Goal: Information Seeking & Learning: Find specific fact

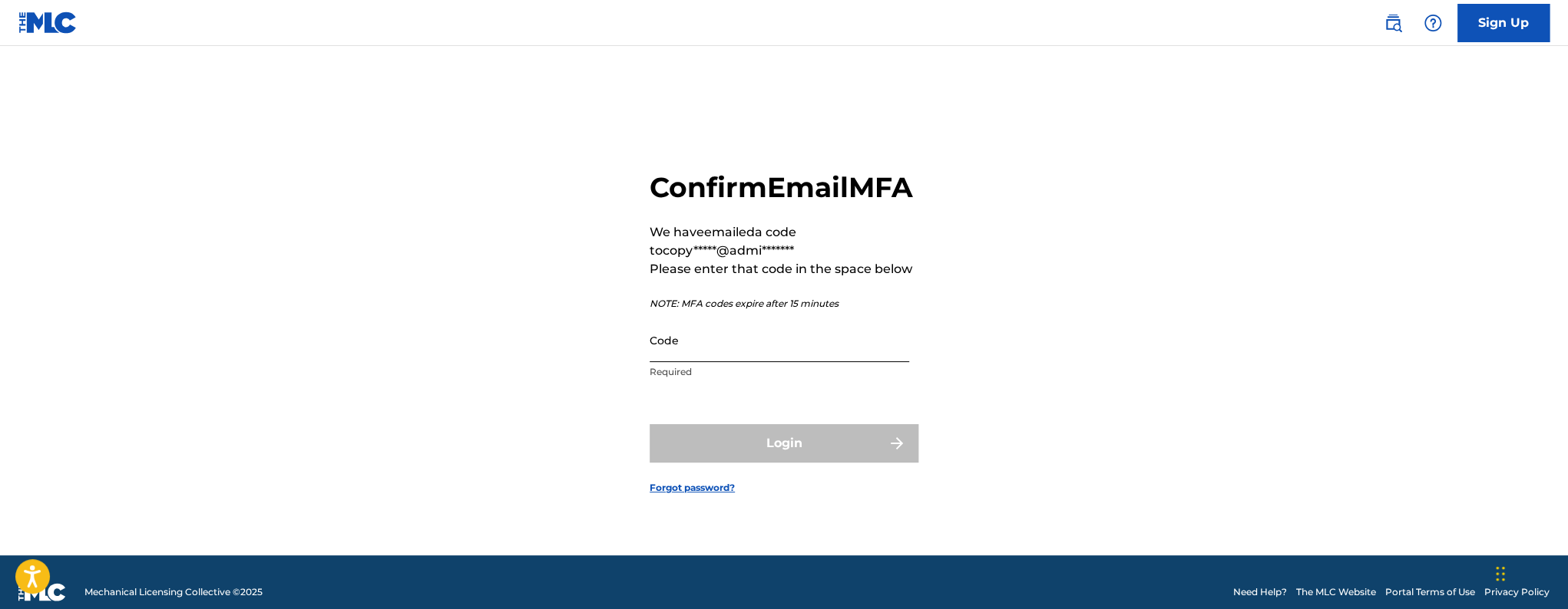
click at [696, 362] on input "Code" at bounding box center [780, 340] width 260 height 44
paste input "572701"
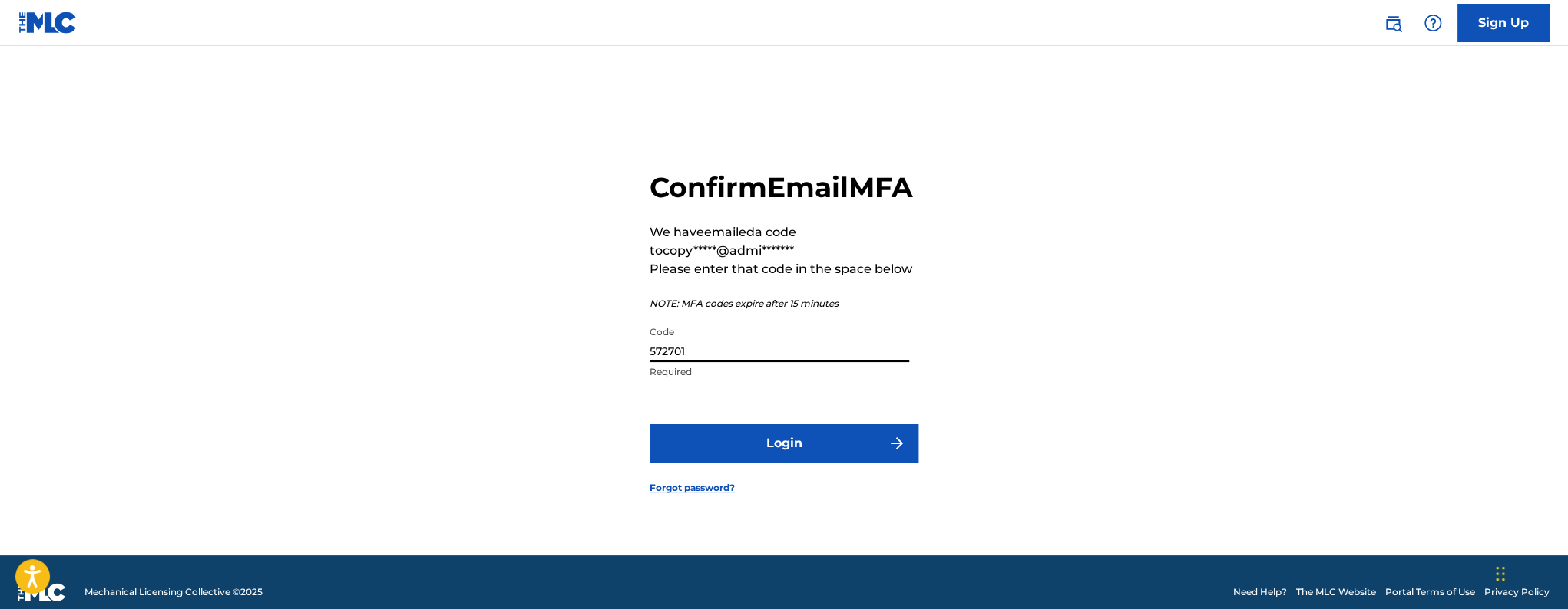
type input "572701"
click at [650, 424] on button "Login" at bounding box center [784, 443] width 269 height 38
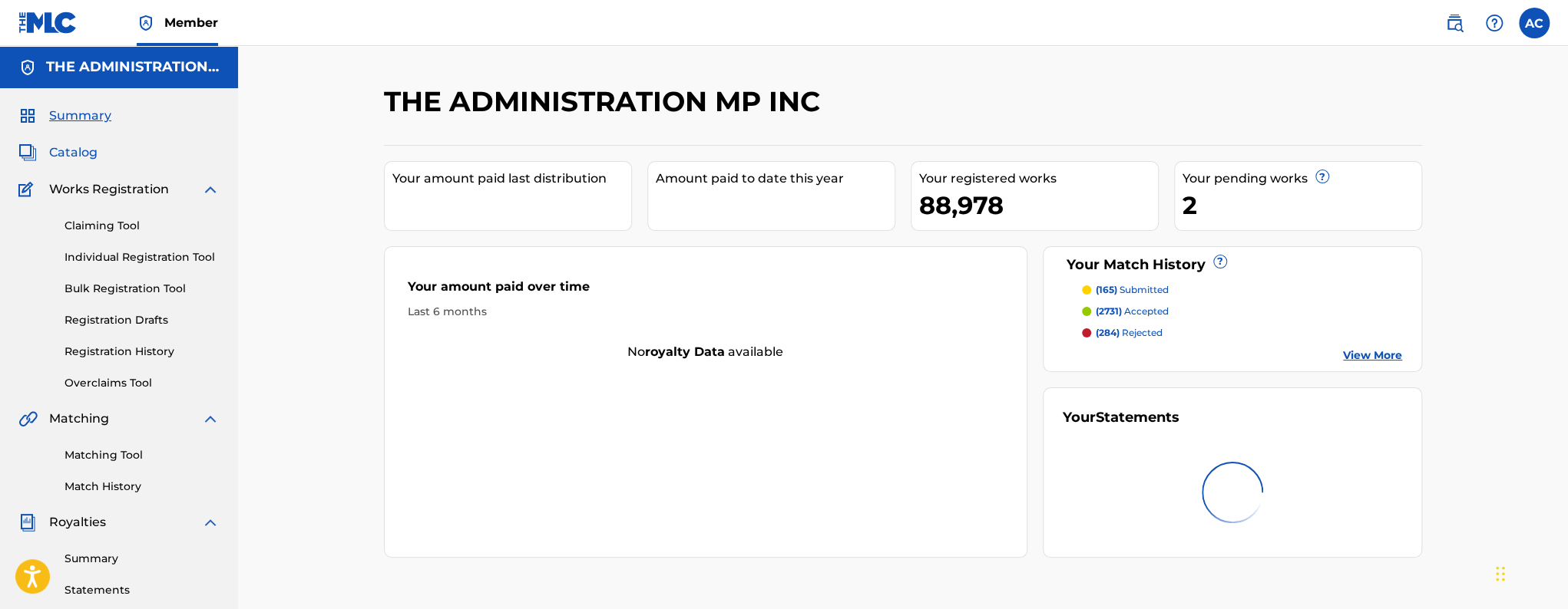
click at [79, 159] on span "Catalog" at bounding box center [73, 153] width 48 height 19
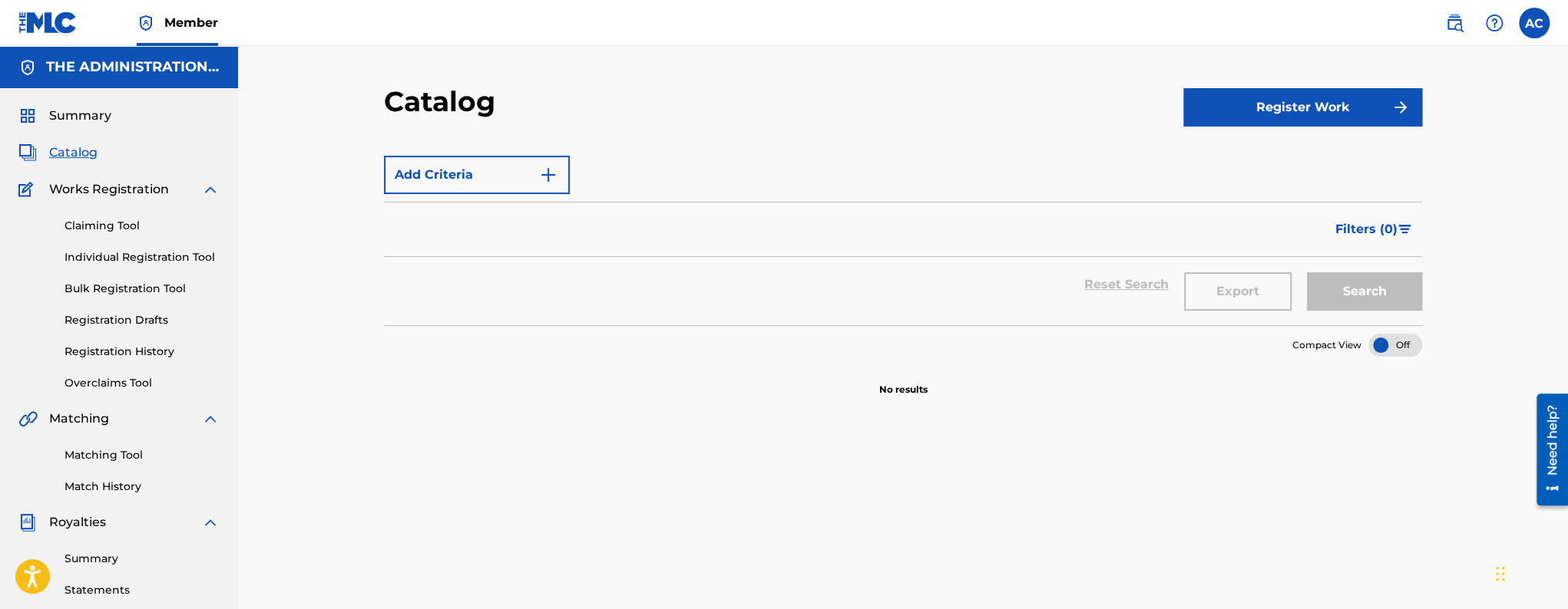
click at [69, 151] on span "Catalog" at bounding box center [73, 153] width 48 height 19
click at [86, 170] on div "Summary Catalog Works Registration Claiming Tool Individual Registration Tool B…" at bounding box center [119, 483] width 238 height 790
click at [508, 176] on button "Add Criteria" at bounding box center [477, 175] width 186 height 38
click at [584, 172] on div "Add Criteria" at bounding box center [903, 175] width 1039 height 38
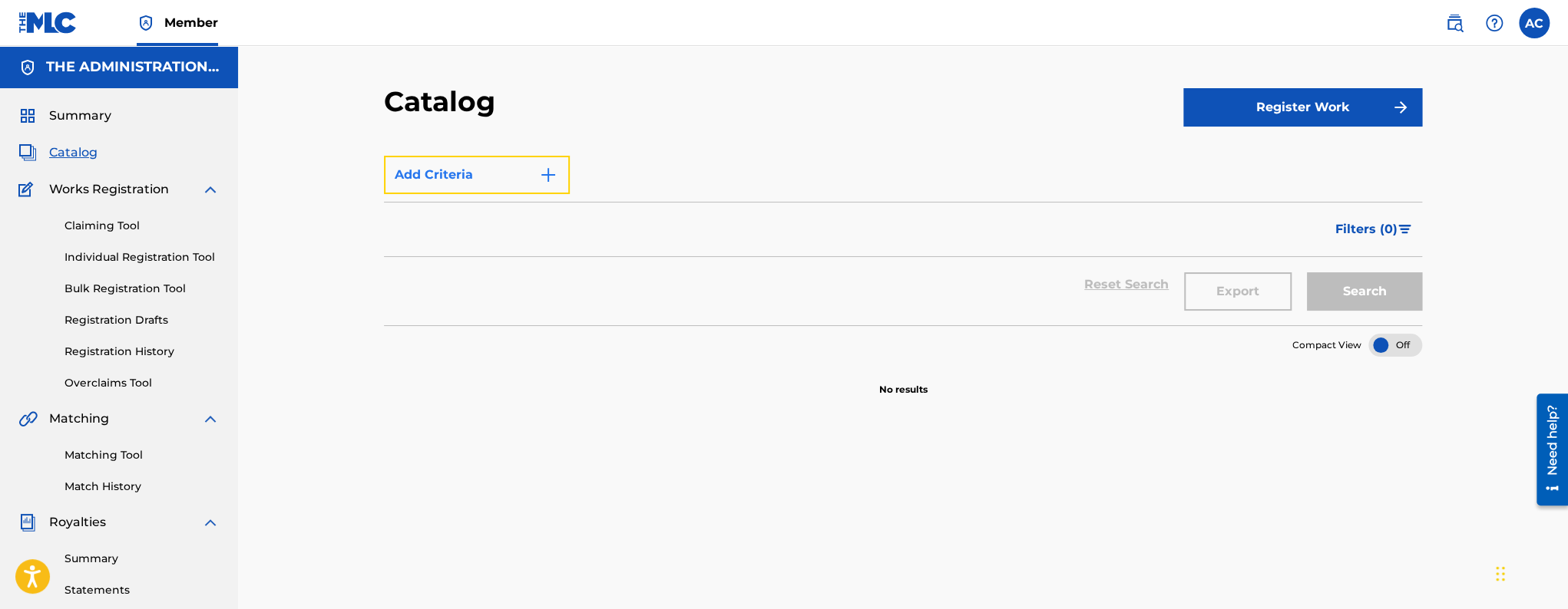
click at [565, 172] on button "Add Criteria" at bounding box center [477, 175] width 186 height 38
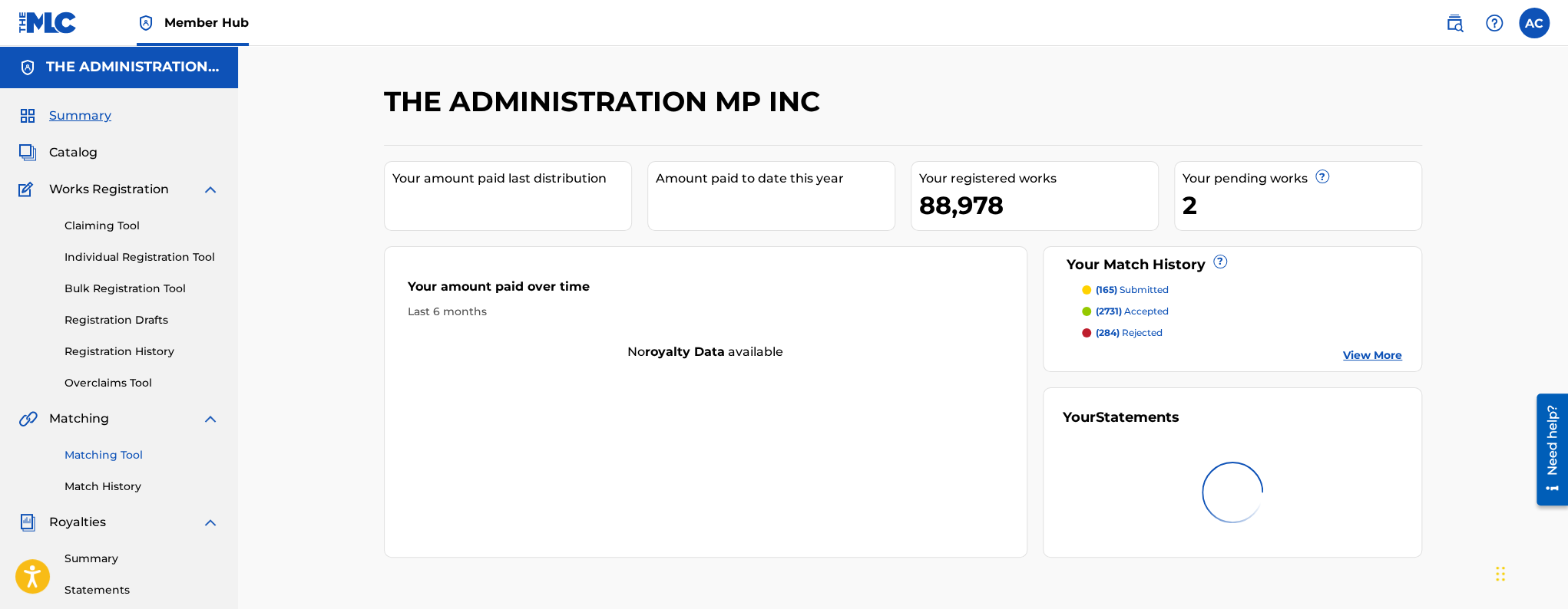
click at [90, 458] on link "Matching Tool" at bounding box center [142, 455] width 155 height 16
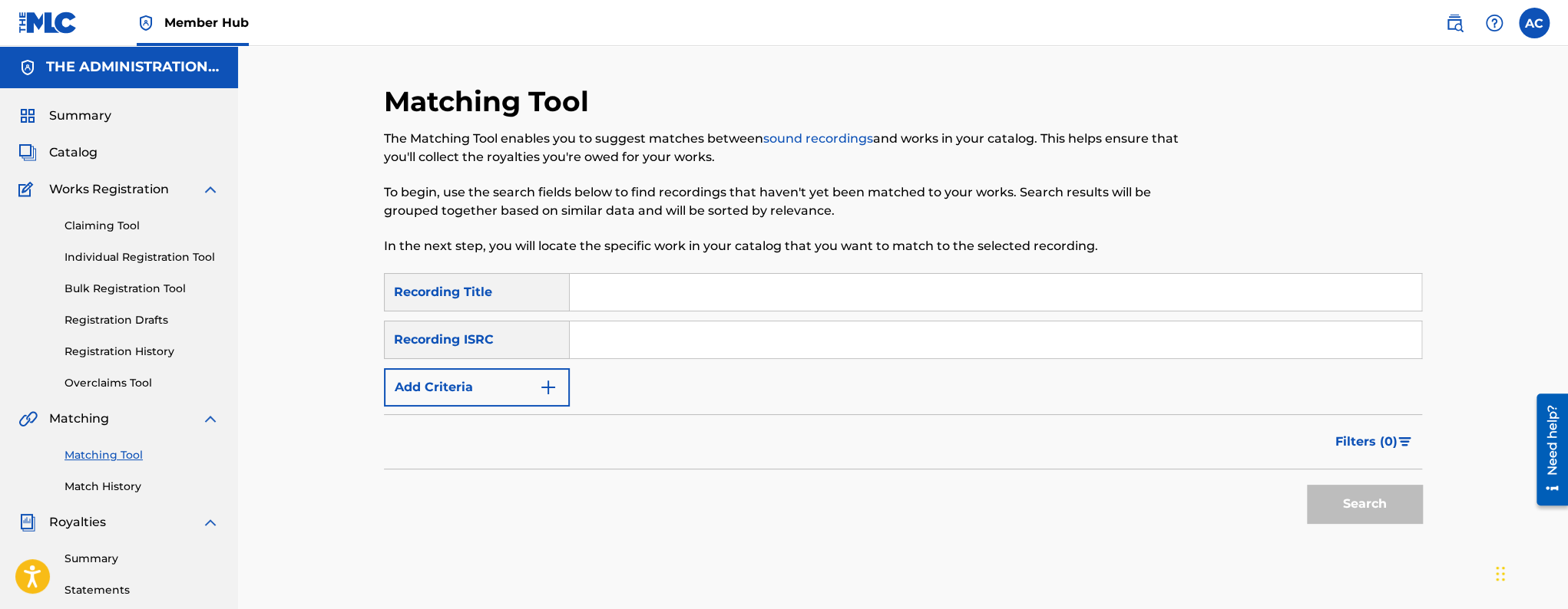
click at [67, 162] on div "Summary Catalog Works Registration Claiming Tool Individual Registration Tool B…" at bounding box center [119, 483] width 238 height 790
click at [73, 155] on span "Catalog" at bounding box center [73, 153] width 48 height 19
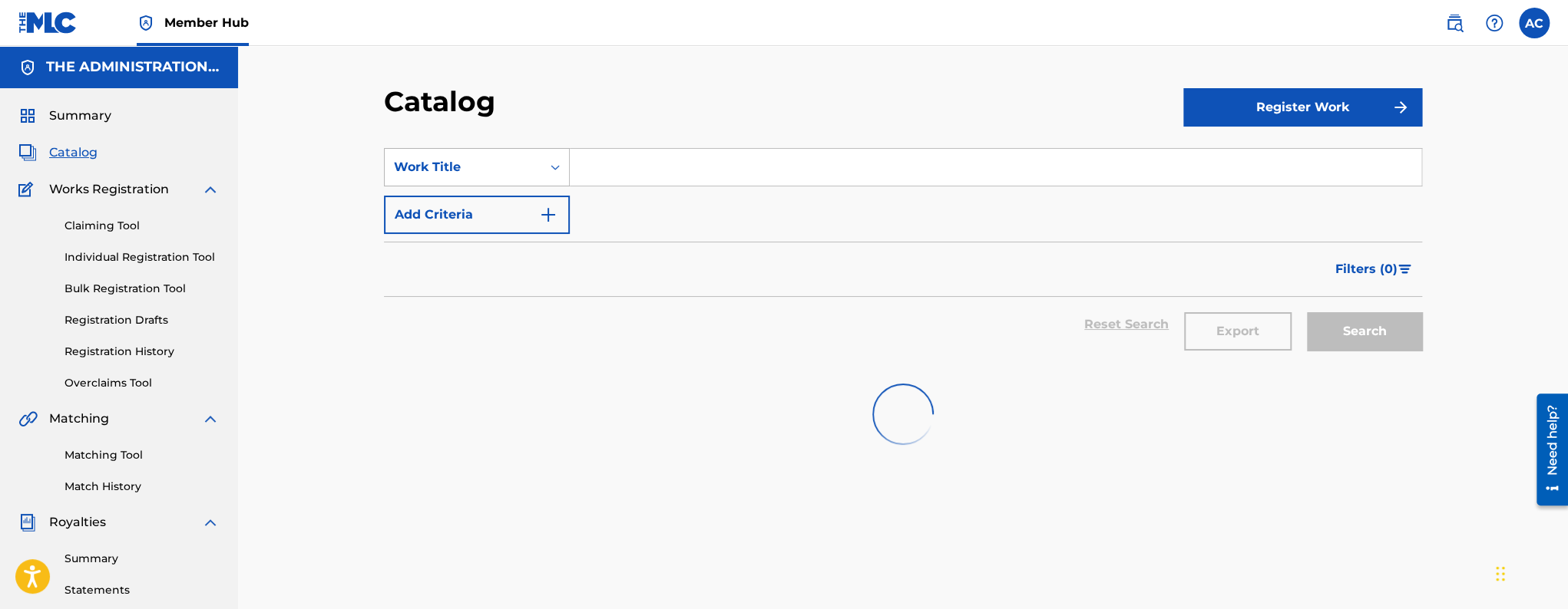
click at [447, 167] on div "Work Title" at bounding box center [463, 167] width 138 height 19
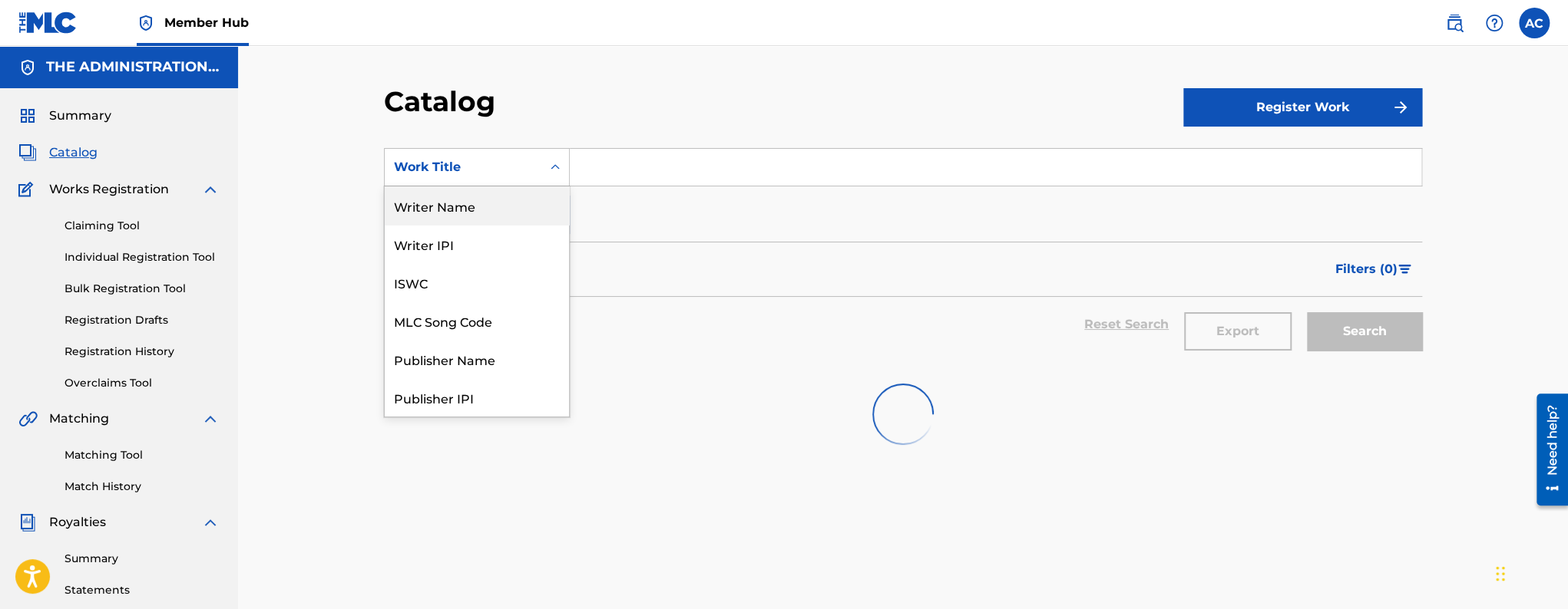
click at [459, 220] on div "Writer Name" at bounding box center [477, 205] width 184 height 38
click at [609, 172] on input "Search Form" at bounding box center [996, 167] width 852 height 37
paste input "Harold Robert Sullivan III"
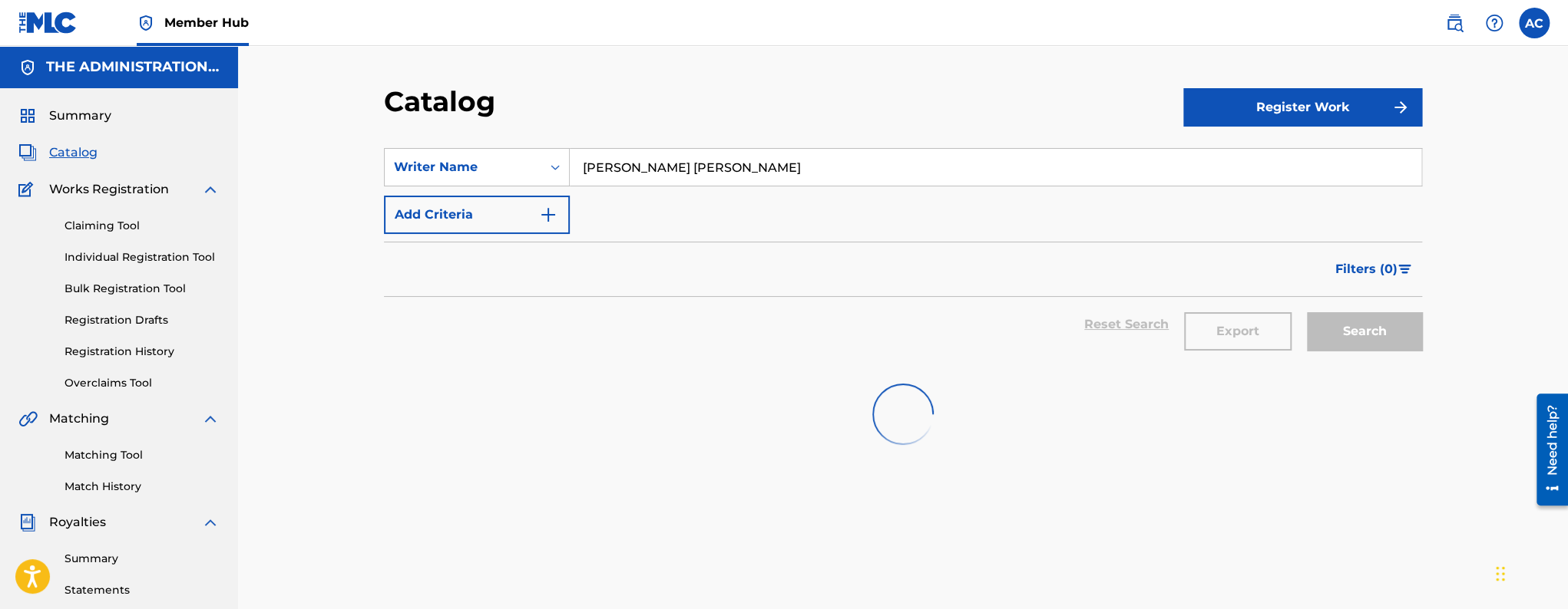
type input "Harold Robert Sullivan"
click at [658, 179] on input "Harold Robert Sullivan" at bounding box center [996, 167] width 852 height 37
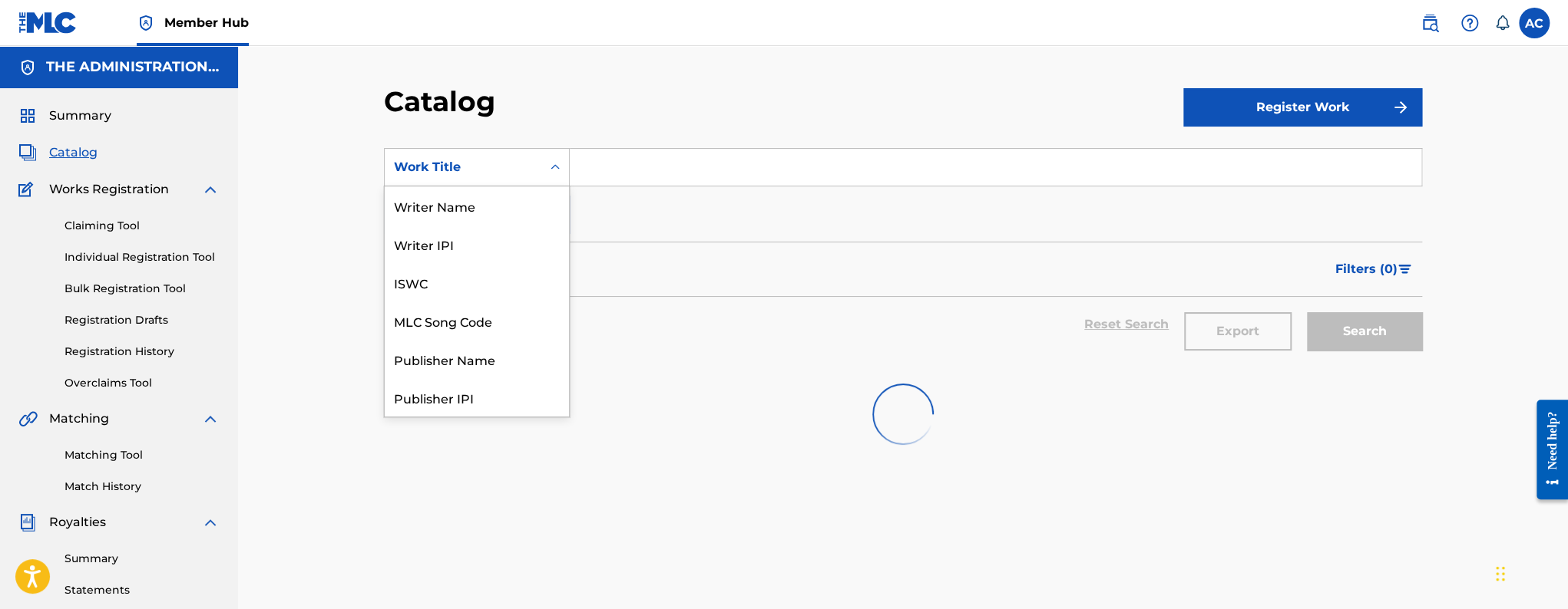
click at [560, 165] on icon "Search Form" at bounding box center [555, 167] width 16 height 16
click at [468, 216] on div "Writer Name" at bounding box center [477, 205] width 184 height 38
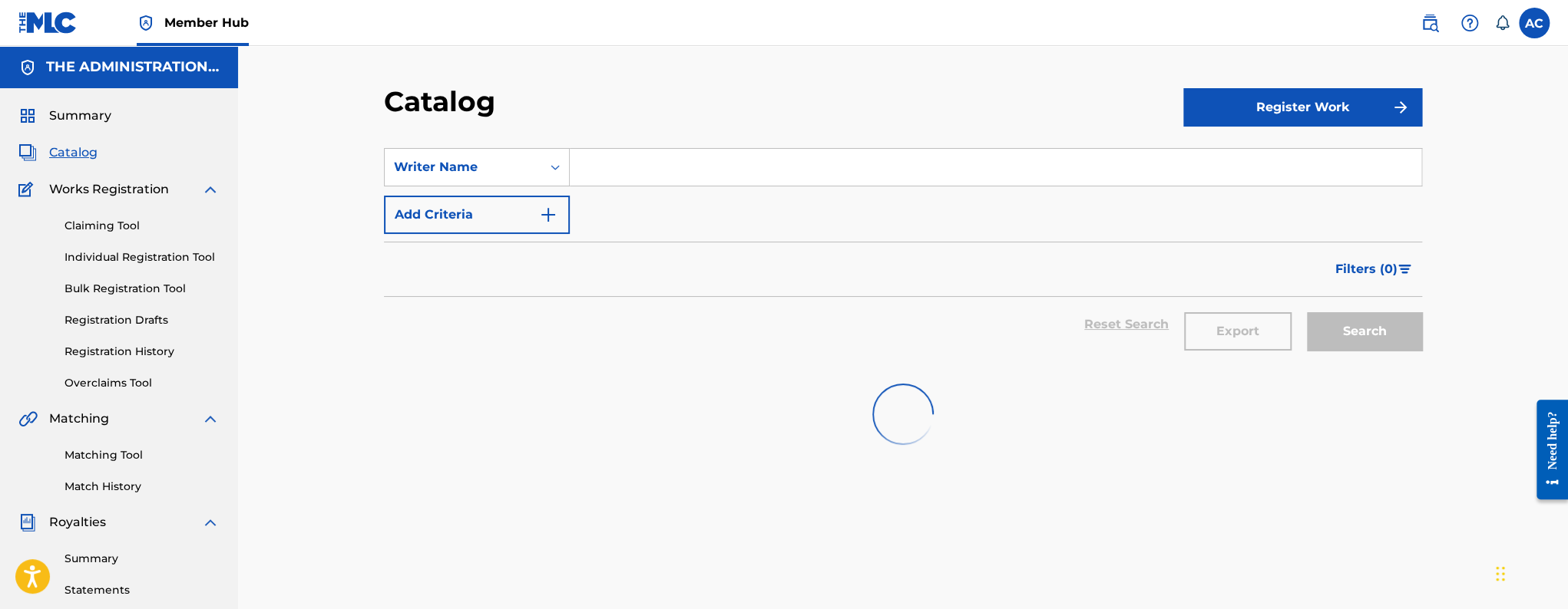
click at [622, 164] on input "Search Form" at bounding box center [996, 167] width 852 height 37
paste input "[PERSON_NAME] [PERSON_NAME] III"
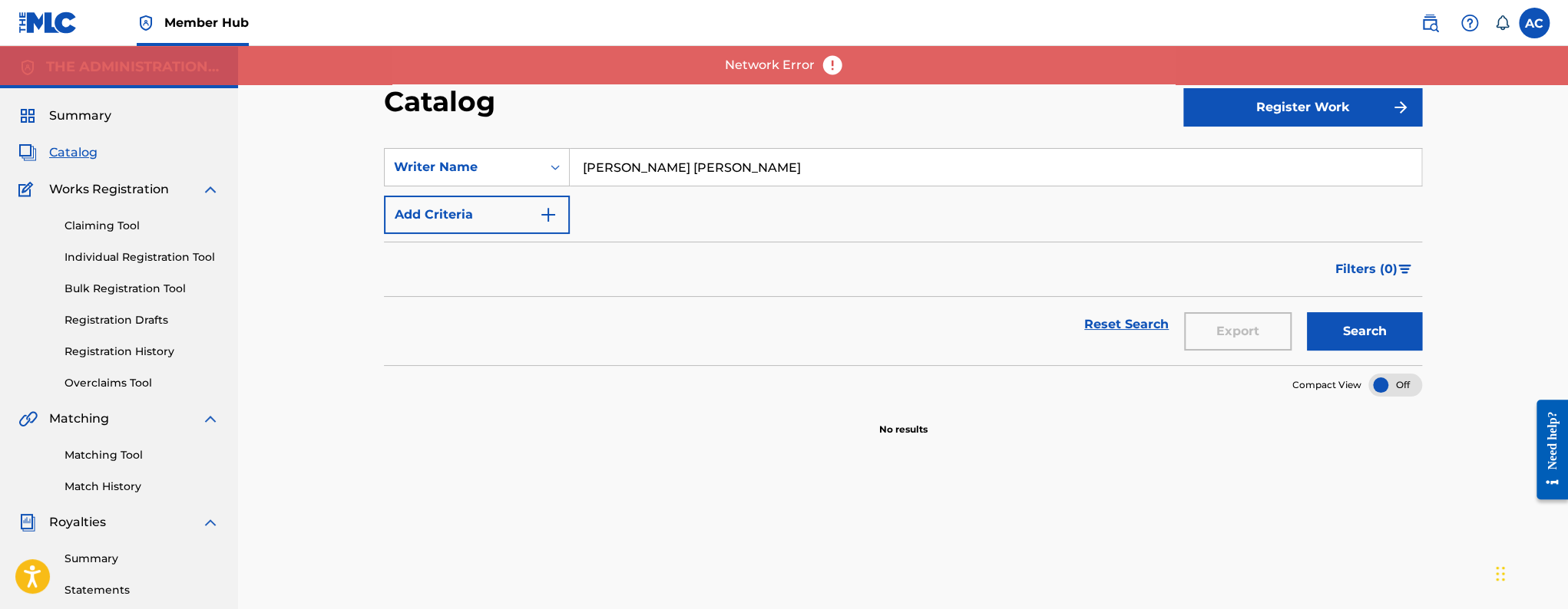
type input "[PERSON_NAME] [PERSON_NAME]"
click at [1307, 312] on button "Search" at bounding box center [1364, 331] width 115 height 38
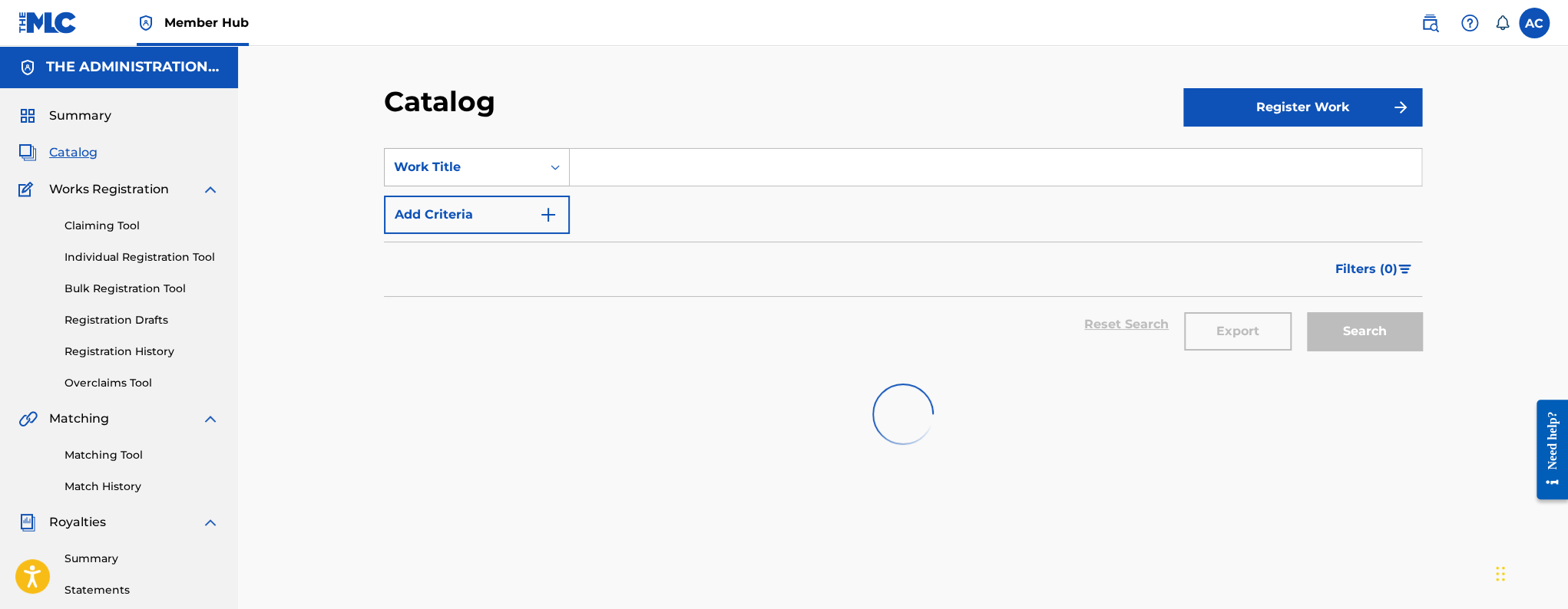
click at [521, 172] on div "Work Title" at bounding box center [463, 167] width 138 height 19
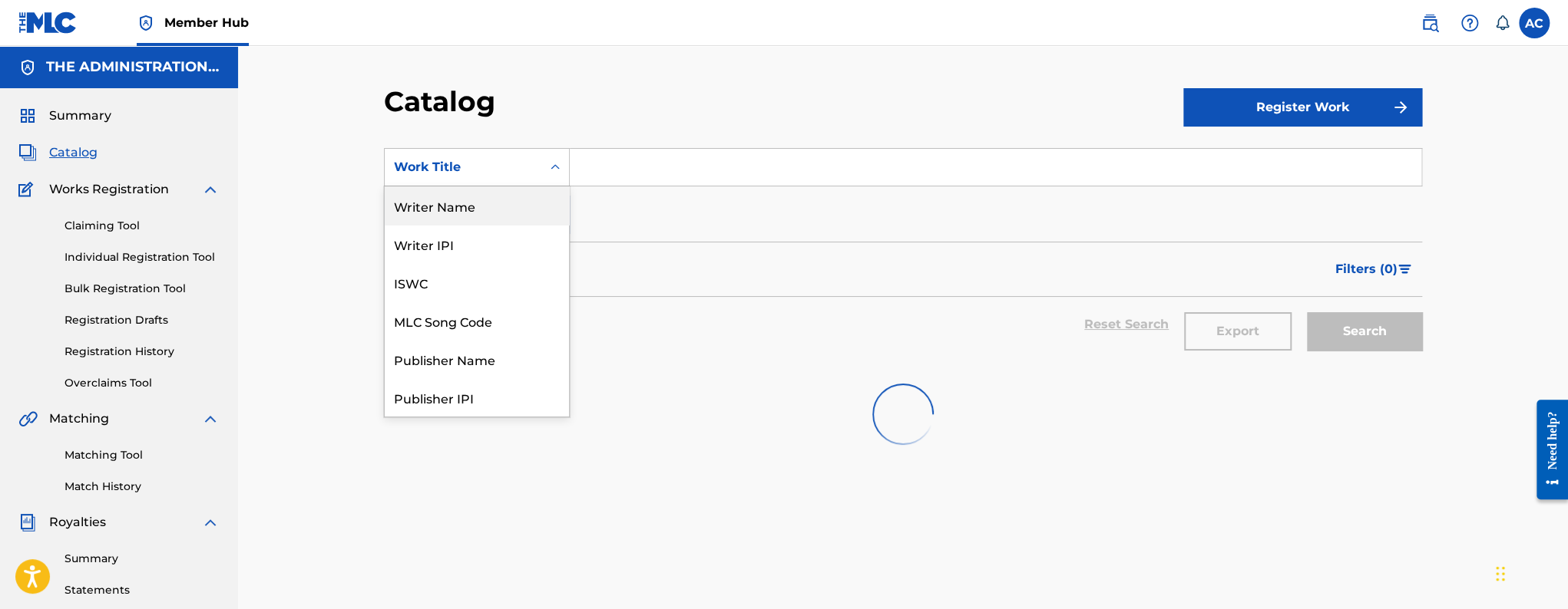
click at [498, 207] on div "Writer Name" at bounding box center [477, 205] width 184 height 38
click at [651, 176] on input "Search Form" at bounding box center [996, 167] width 852 height 37
paste input "[PERSON_NAME] [PERSON_NAME] III"
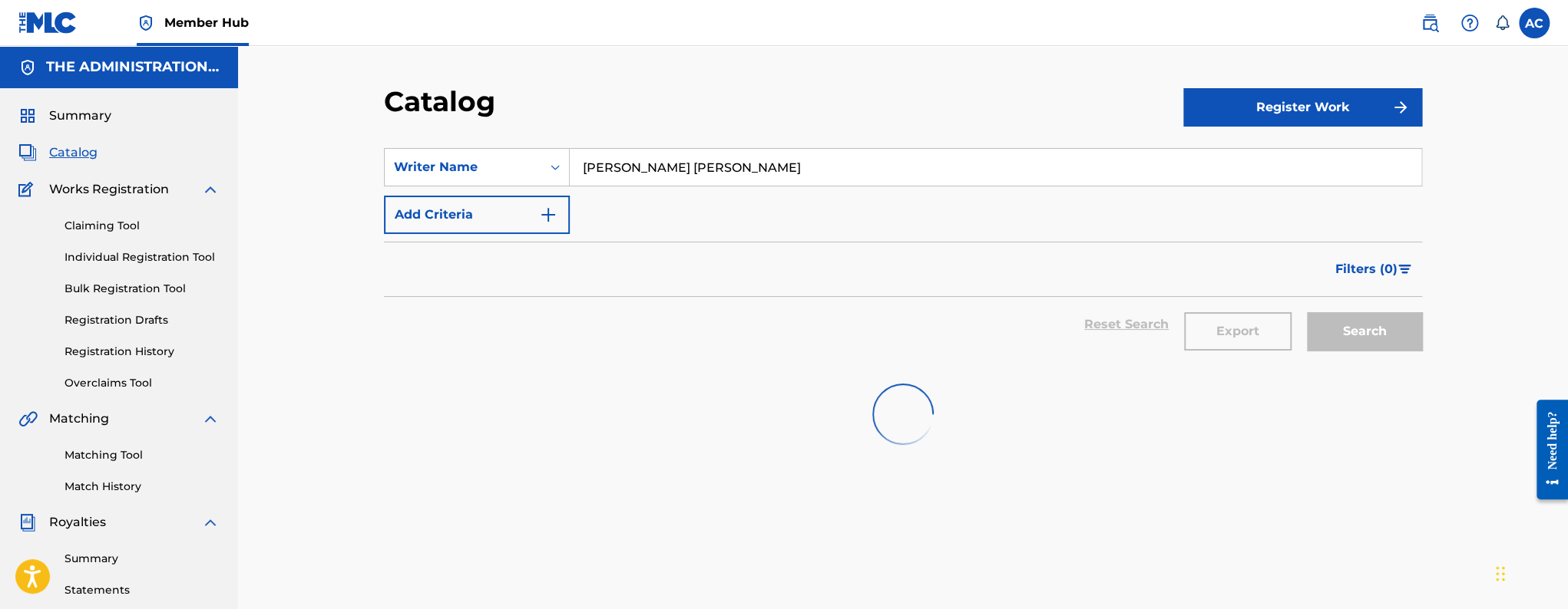
type input "[PERSON_NAME] [PERSON_NAME]"
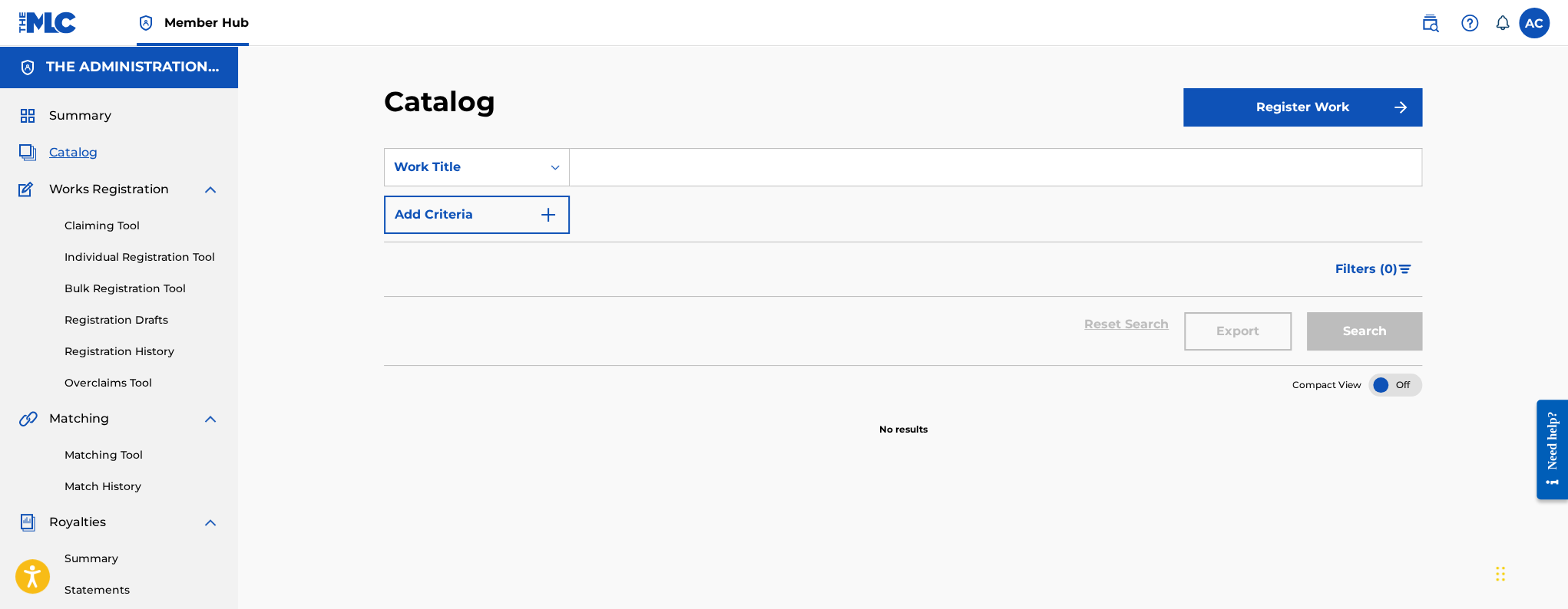
click at [617, 149] on input "Search Form" at bounding box center [996, 167] width 852 height 37
click at [497, 173] on div "Work Title" at bounding box center [463, 167] width 138 height 19
click at [505, 218] on div "Writer Name" at bounding box center [477, 205] width 184 height 38
click at [613, 176] on input "Search Form" at bounding box center [996, 167] width 852 height 37
paste input "[PERSON_NAME] [PERSON_NAME] III"
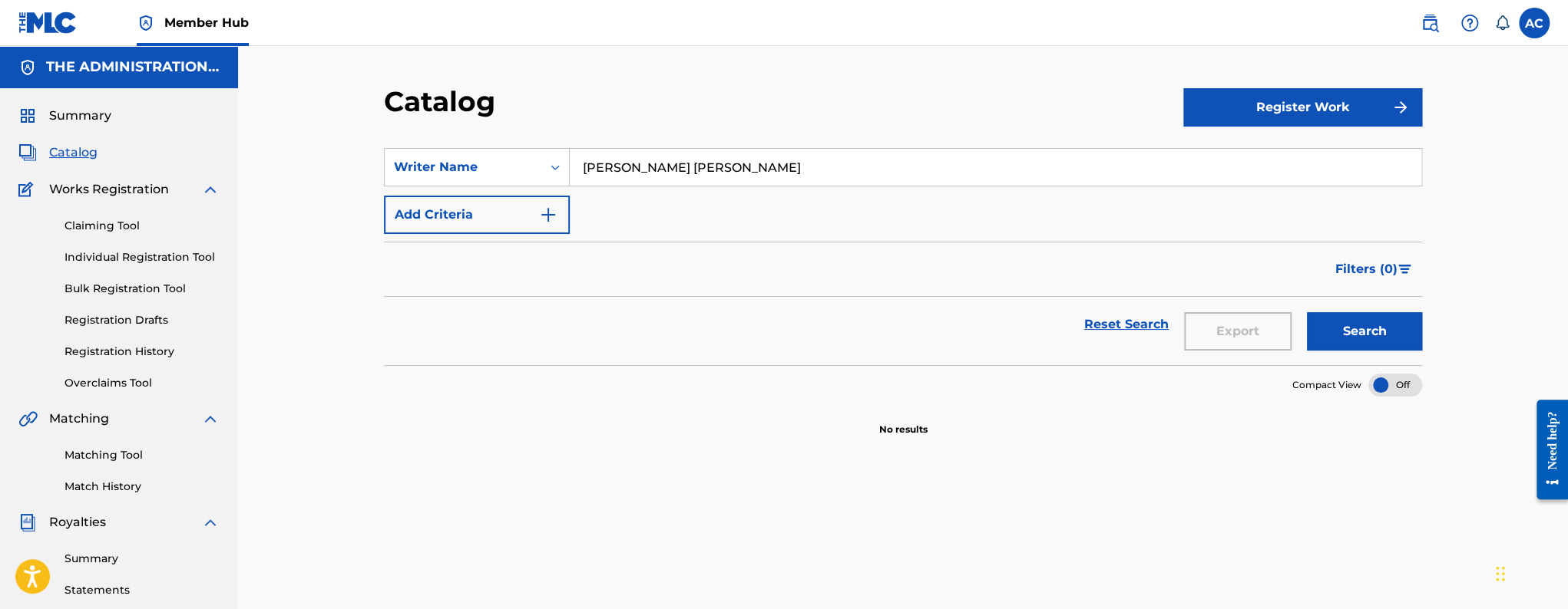
type input "[PERSON_NAME] [PERSON_NAME]"
click at [1307, 312] on button "Search" at bounding box center [1364, 331] width 115 height 38
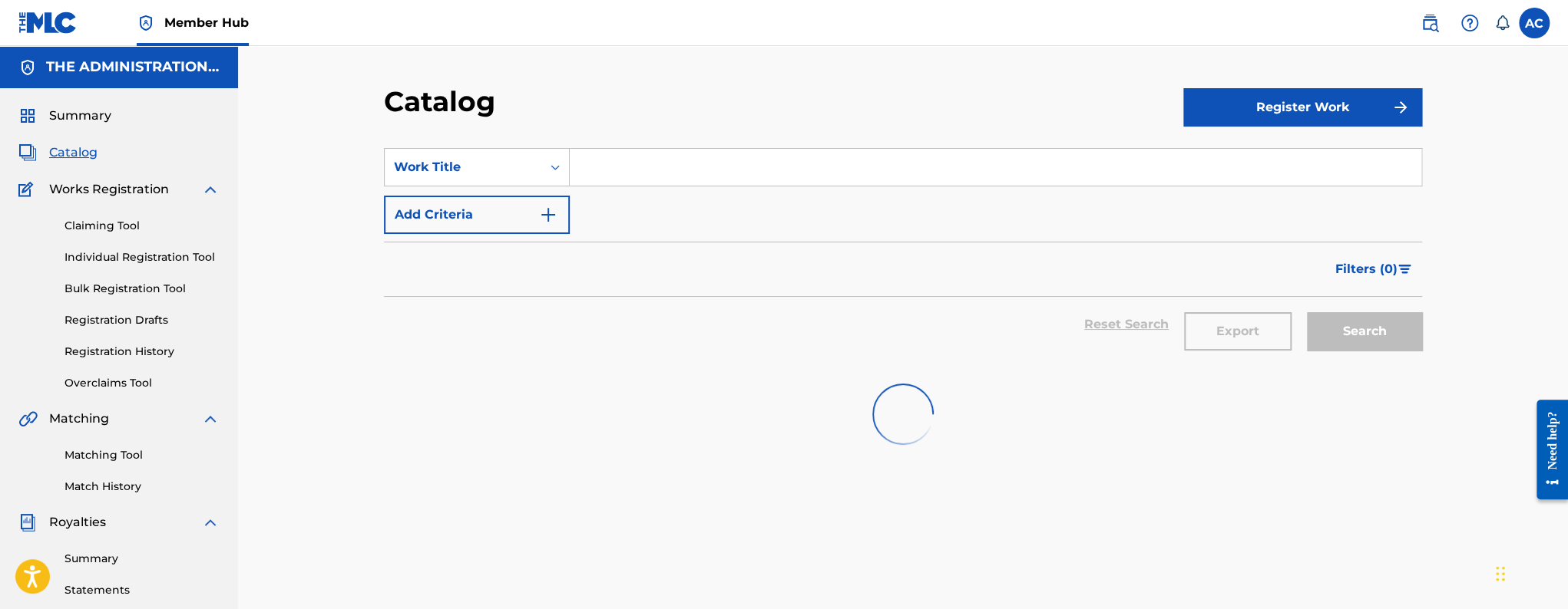
click at [623, 169] on input "Search Form" at bounding box center [996, 167] width 852 height 37
paste input "Hard Times"
type input "Hard Times"
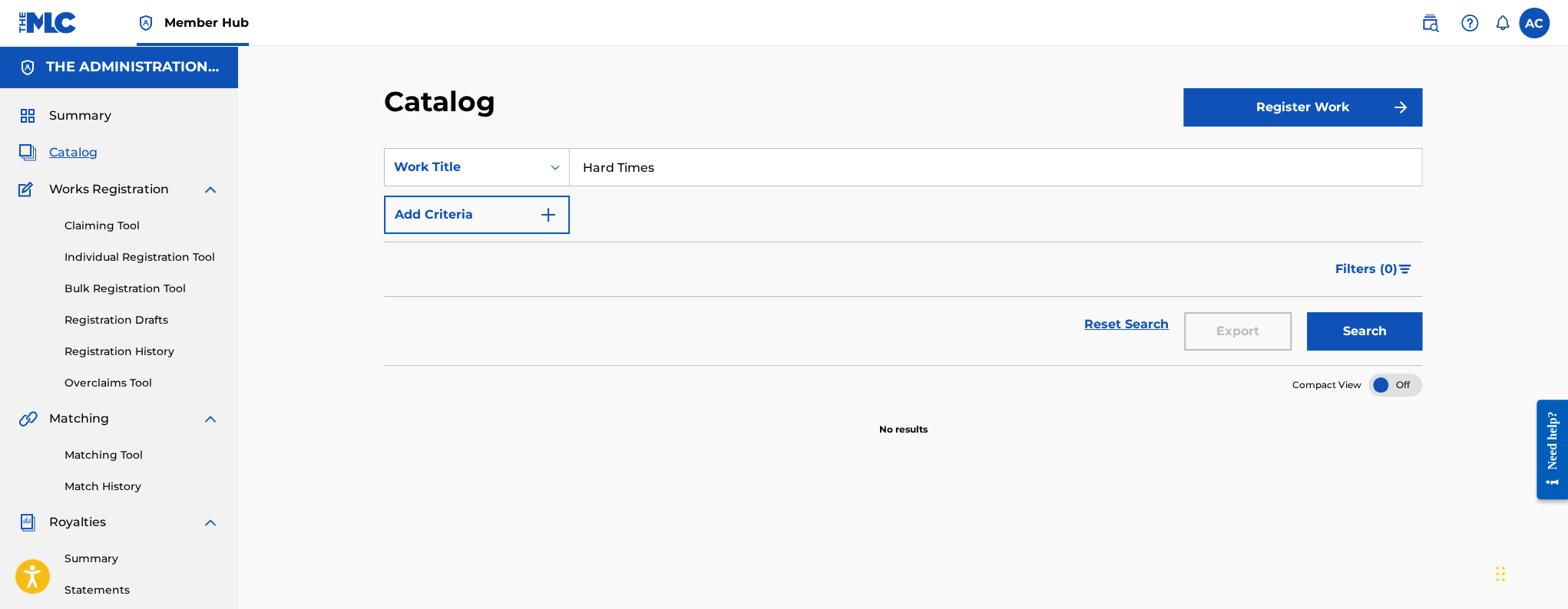
click at [632, 183] on input "Hard Times" at bounding box center [996, 167] width 852 height 37
